Goal: Information Seeking & Learning: Find specific fact

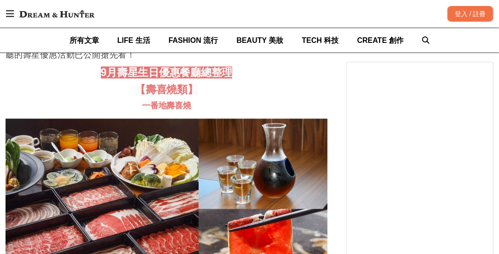
scroll to position [1937, 0]
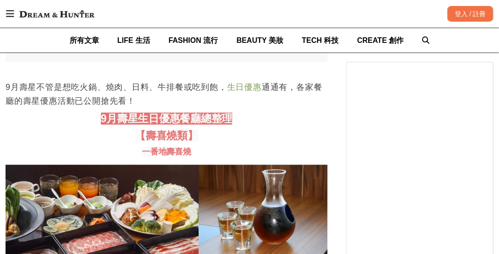
click at [283, 108] on p "9月壽星不管是想吃火鍋、燒肉、日料、牛排餐或吃到飽， 生日優惠 通通有，各家餐廳的壽星優惠活動已公開搶先看！" at bounding box center [167, 94] width 322 height 28
click at [274, 125] on h2 "9月壽星生日優惠餐廳總整理" at bounding box center [167, 119] width 322 height 13
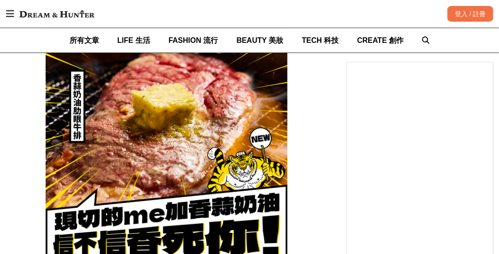
scroll to position [10138, 0]
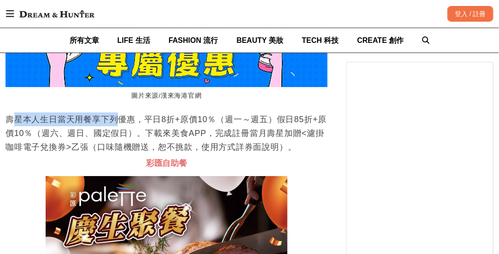
scroll to position [0, 645]
drag, startPoint x: 11, startPoint y: 123, endPoint x: 192, endPoint y: 123, distance: 181.2
click at [192, 123] on p "壽星本人生日當天用餐享下列優惠，平日8折+原價10％（週一～週五）假日85折+原價10％（週六、週日、國定假日）。下載來美食APP，完成註冊當月壽星加贈<濾掛…" at bounding box center [167, 133] width 322 height 41
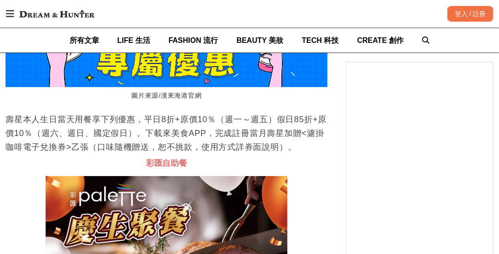
click at [198, 124] on p "壽星本人生日當天用餐享下列優惠，平日8折+原價10％（週一～週五）假日85折+原價10％（週六、週日、國定假日）。下載來美食APP，完成註冊當月壽星加贈<濾掛…" at bounding box center [167, 133] width 322 height 41
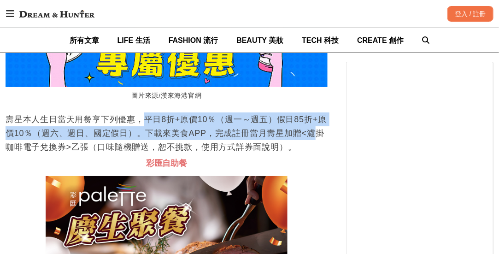
scroll to position [0, 1290]
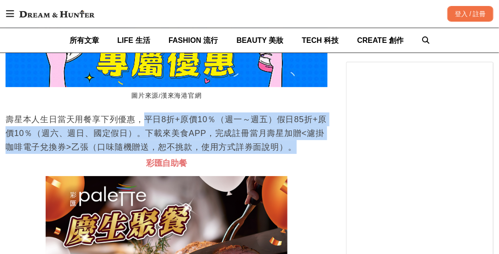
drag, startPoint x: 142, startPoint y: 122, endPoint x: 310, endPoint y: 149, distance: 170.0
click at [310, 149] on p "壽星本人生日當天用餐享下列優惠，平日8折+原價10％（週一～週五）假日85折+原價10％（週六、週日、國定假日）。下載來美食APP，完成註冊當月壽星加贈<濾掛…" at bounding box center [167, 133] width 322 height 41
click at [214, 142] on p "壽星本人生日當天用餐享下列優惠，平日8折+原價10％（週一～週五）假日85折+原價10％（週六、週日、國定假日）。下載來美食APP，完成註冊當月壽星加贈<濾掛…" at bounding box center [167, 133] width 322 height 41
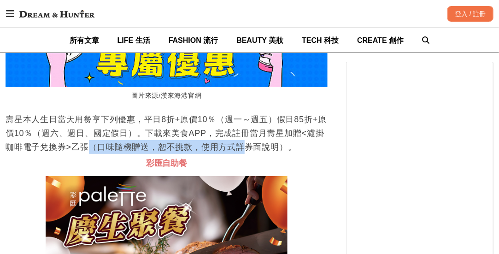
drag, startPoint x: 78, startPoint y: 148, endPoint x: 248, endPoint y: 152, distance: 169.3
click at [246, 152] on p "壽星本人生日當天用餐享下列優惠，平日8折+原價10％（週一～週五）假日85折+原價10％（週六、週日、國定假日）。下載來美食APP，完成註冊當月壽星加贈<濾掛…" at bounding box center [167, 133] width 322 height 41
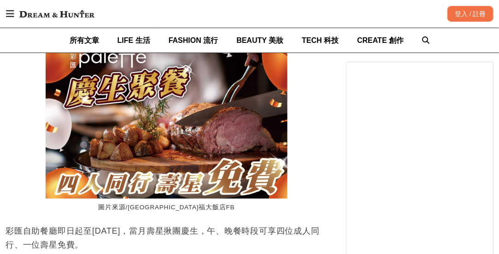
scroll to position [10784, 0]
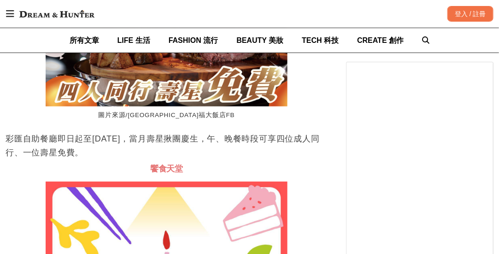
click at [314, 170] on h3 "饗食天堂" at bounding box center [167, 169] width 322 height 10
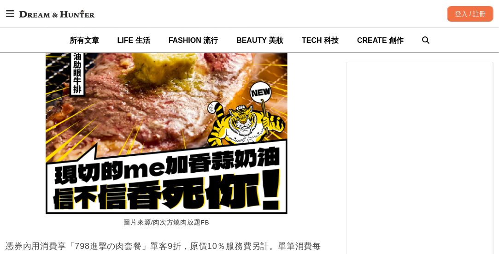
scroll to position [10184, 0]
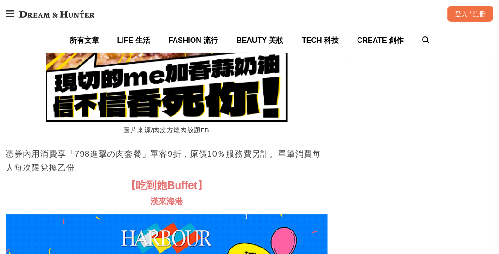
click at [315, 170] on p "憑券內用消費享「798進擊の肉套餐」單客9折，原價10％服務費另計。單筆消費每人每次限兌換乙份。" at bounding box center [167, 161] width 322 height 28
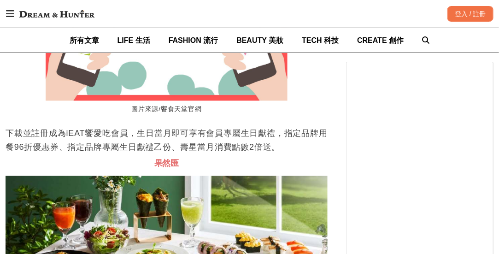
scroll to position [0, 1612]
click at [318, 169] on h3 "果然匯" at bounding box center [167, 164] width 322 height 10
click at [290, 167] on h3 "果然匯" at bounding box center [167, 164] width 322 height 10
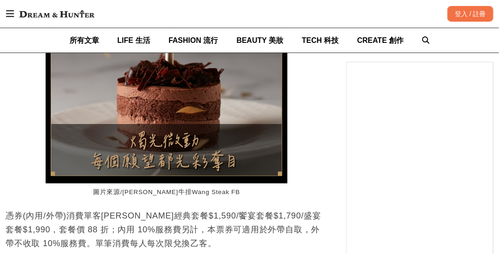
scroll to position [11936, 0]
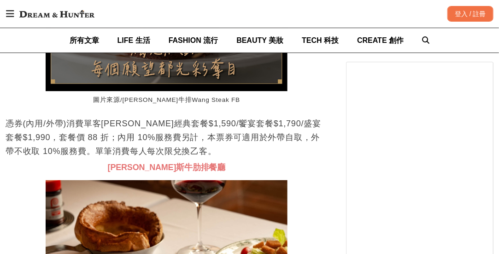
click at [310, 172] on h3 "[PERSON_NAME]斯牛肋排餐廳" at bounding box center [167, 168] width 322 height 10
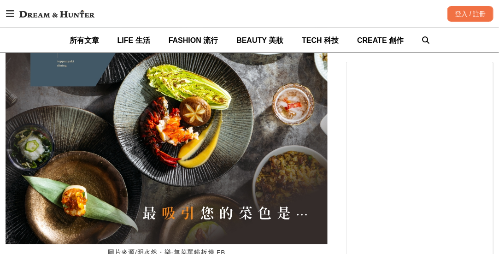
scroll to position [0, 967]
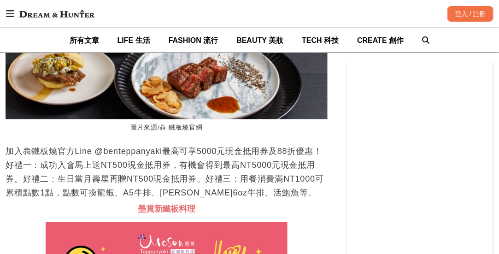
click at [310, 172] on p "加入犇鐵板燒官方Line @benteppanyaki最高可享5000元現金抵用券及88折優惠！好禮一：成功入會馬上送NT500現金抵用券，有機會得到最高NT…" at bounding box center [167, 171] width 322 height 55
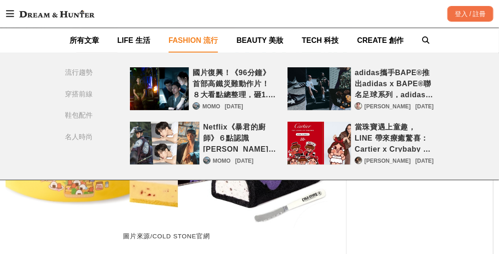
scroll to position [21758, 0]
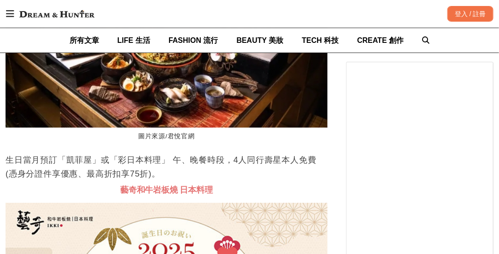
scroll to position [16461, 0]
